Goal: Check status

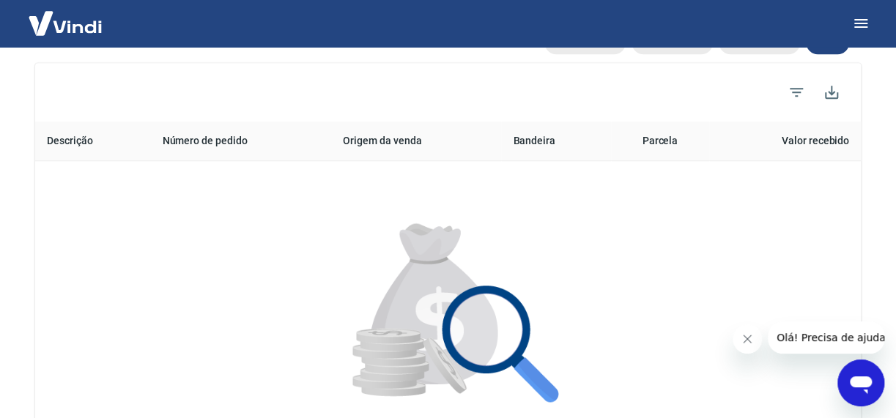
scroll to position [73, 0]
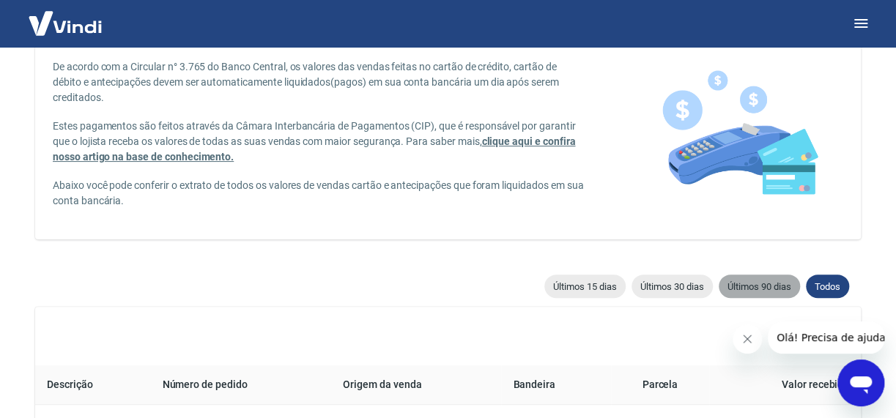
click at [733, 278] on div "Últimos 90 dias" at bounding box center [758, 286] width 81 height 23
type input "[DATE]"
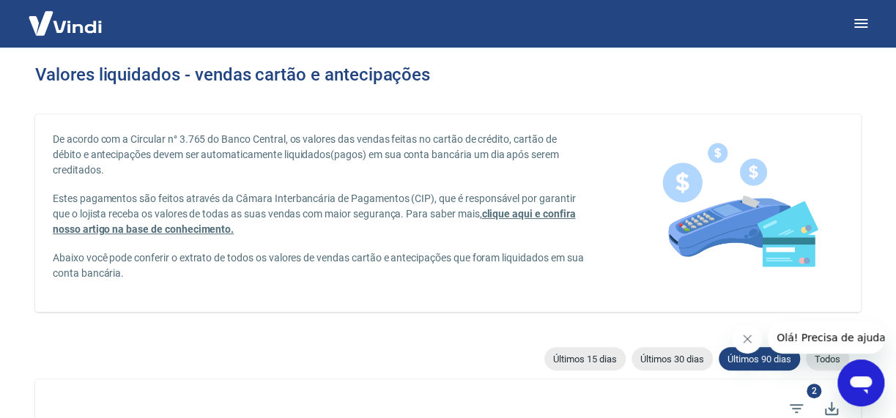
click at [750, 336] on icon "Fechar mensagem da empresa" at bounding box center [747, 339] width 12 height 12
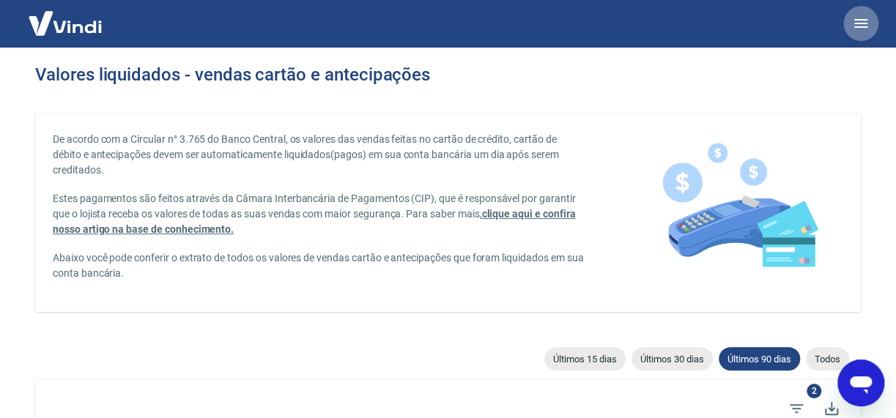
click at [858, 16] on icon "button" at bounding box center [861, 24] width 18 height 18
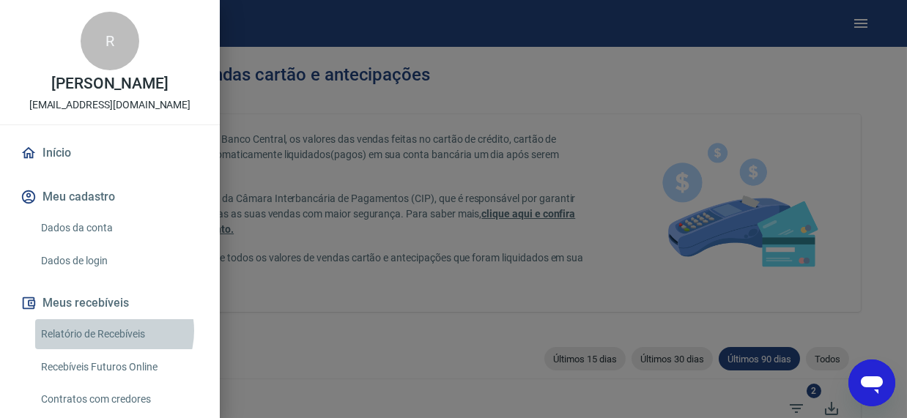
click at [110, 346] on link "Relatório de Recebíveis" at bounding box center [118, 334] width 167 height 30
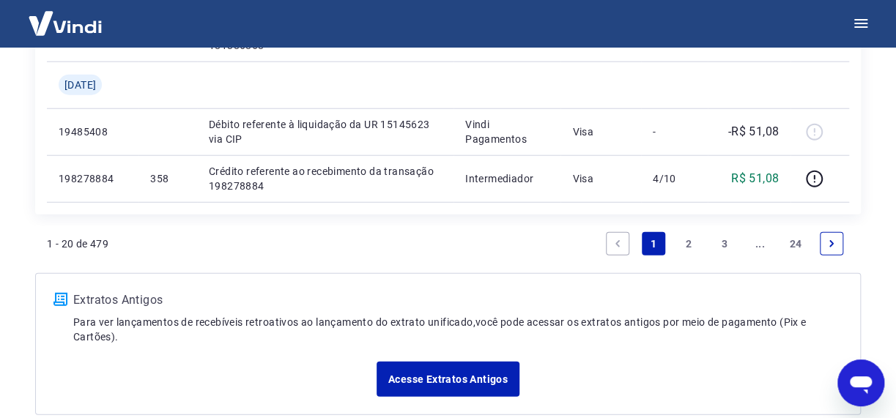
scroll to position [1673, 0]
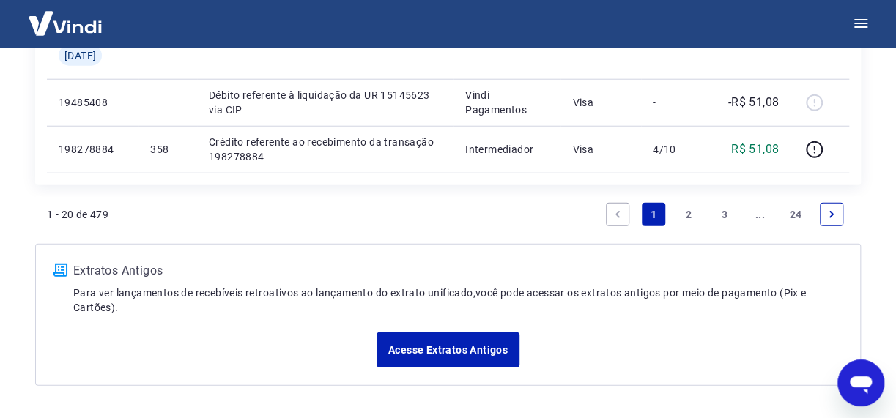
click at [688, 214] on link "2" at bounding box center [688, 214] width 23 height 23
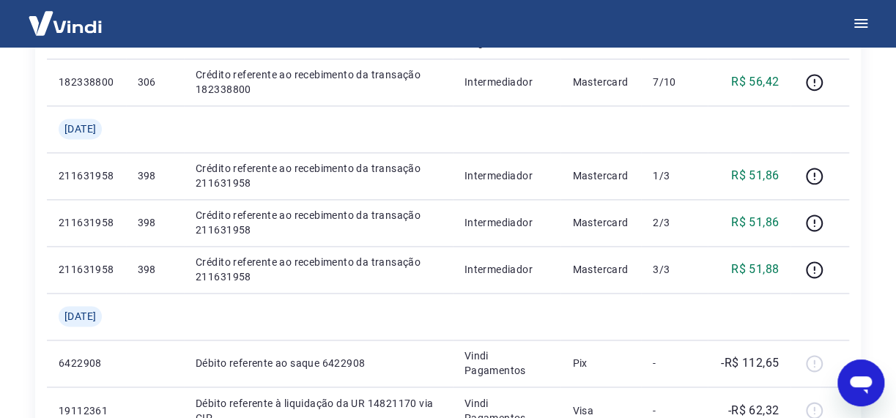
scroll to position [848, 0]
